Goal: Transaction & Acquisition: Purchase product/service

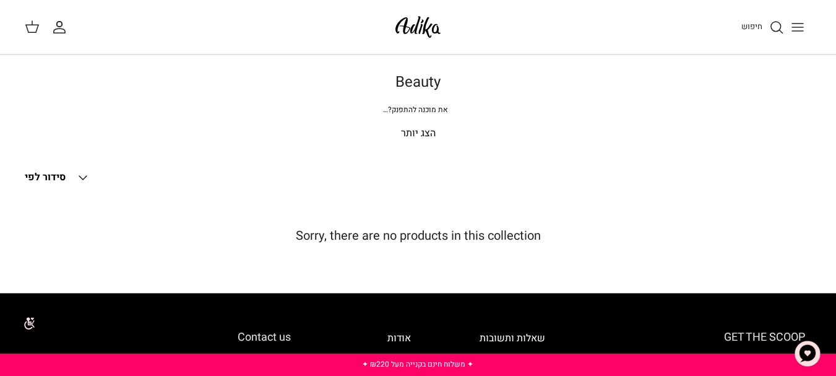
click at [776, 28] on icon "חיפוש" at bounding box center [776, 27] width 15 height 15
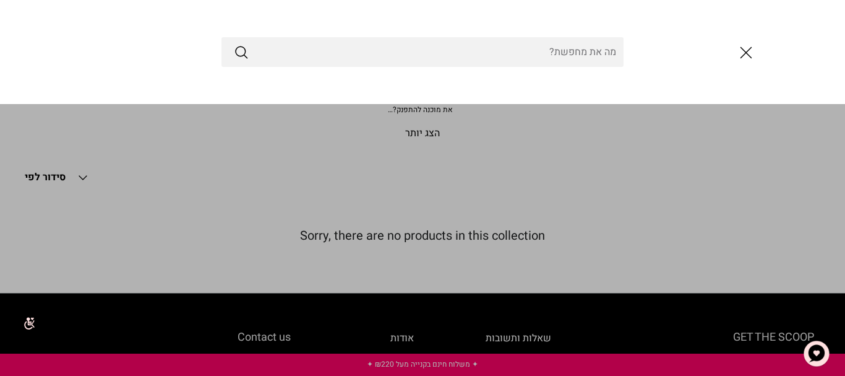
click at [582, 53] on input "Search Store" at bounding box center [423, 52] width 402 height 30
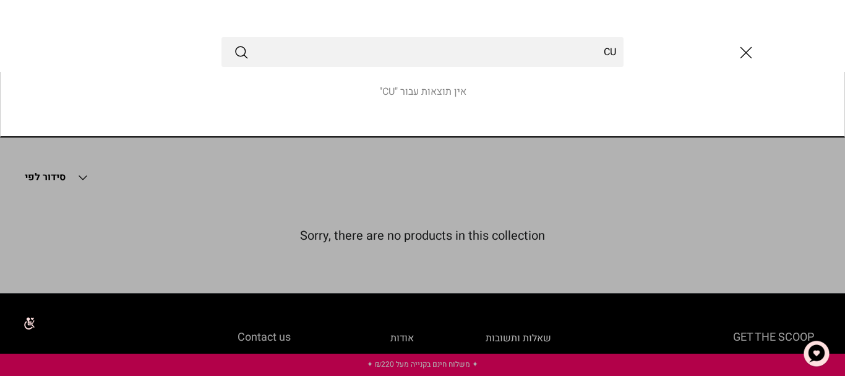
type input "C"
type input "בושם לנקום"
click at [246, 56] on line "Submit" at bounding box center [245, 56] width 2 height 2
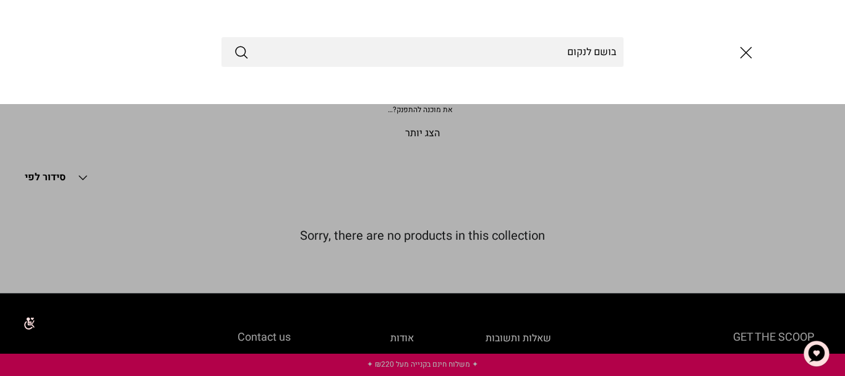
click at [753, 54] on icon "סגור" at bounding box center [746, 52] width 21 height 21
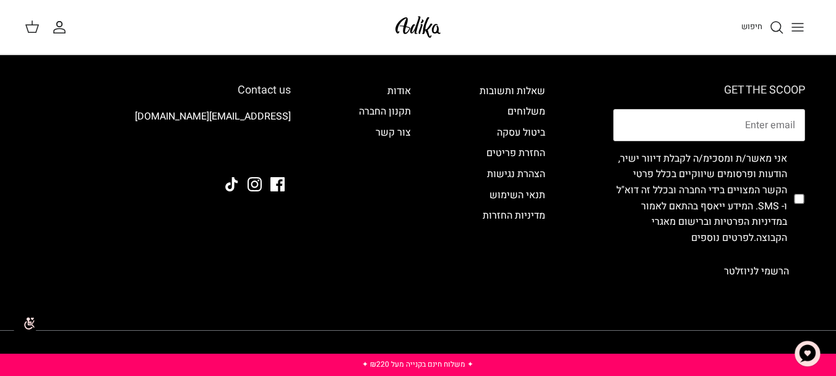
scroll to position [248, 0]
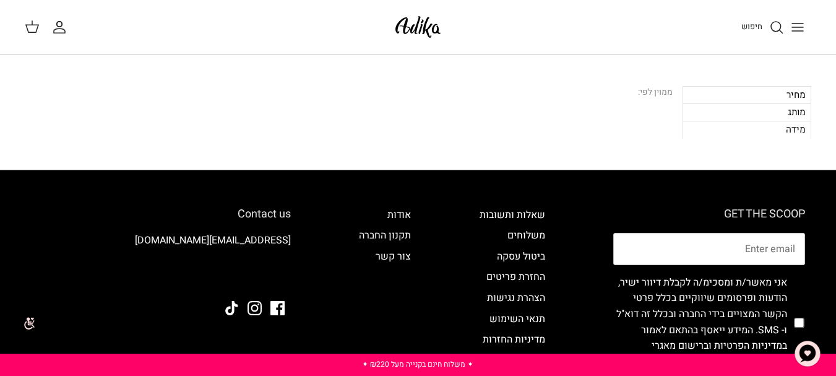
click at [772, 115] on div "מותג" at bounding box center [747, 111] width 129 height 17
click at [774, 109] on div "מותג" at bounding box center [747, 111] width 129 height 17
click at [767, 28] on link "חיפוש" at bounding box center [762, 27] width 43 height 15
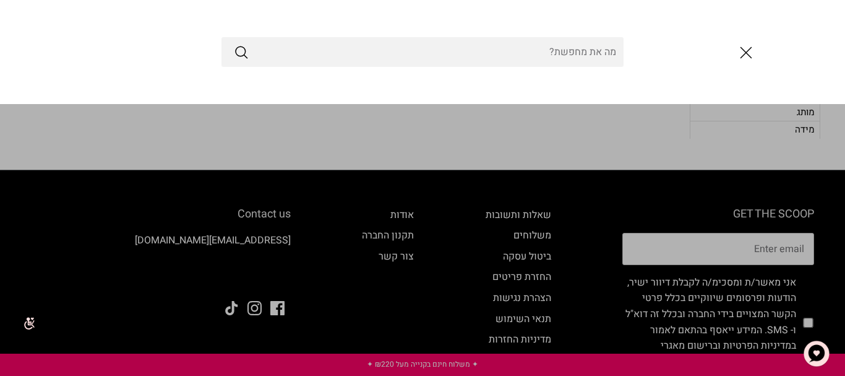
click at [586, 48] on input "Search Store" at bounding box center [423, 52] width 402 height 30
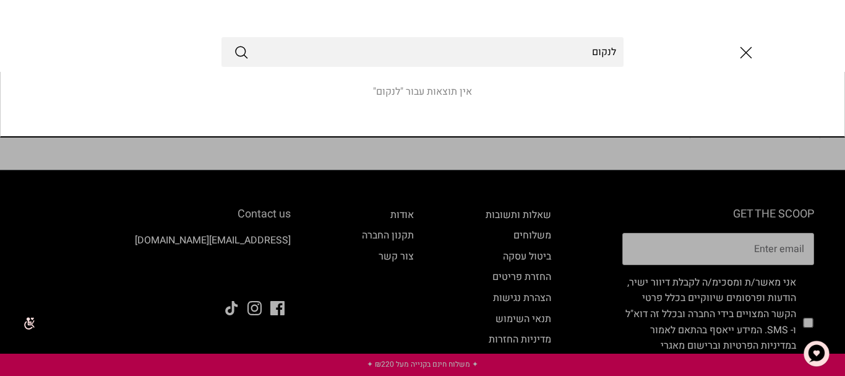
type input "לנקום"
click at [744, 51] on line "סגור" at bounding box center [746, 53] width 11 height 11
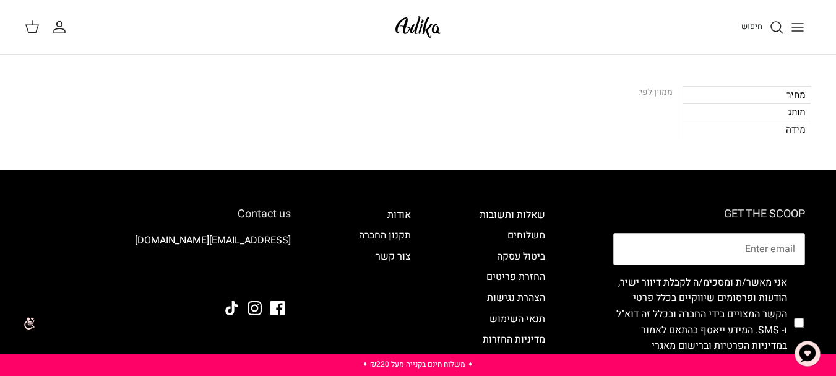
click at [801, 29] on icon "Toggle menu" at bounding box center [797, 27] width 15 height 15
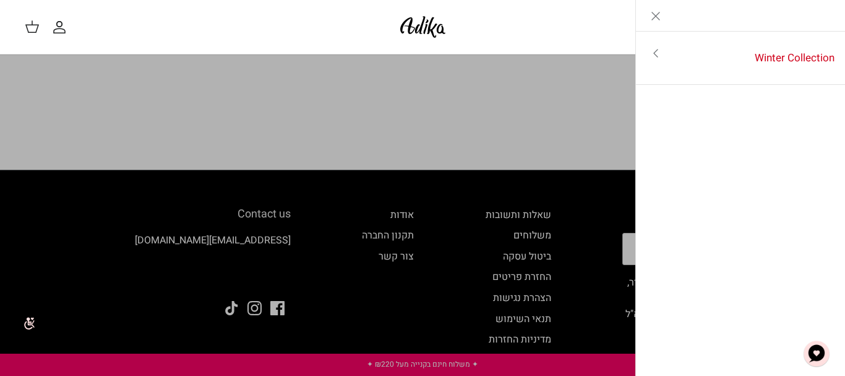
click at [657, 17] on line "Close" at bounding box center [655, 15] width 7 height 7
